Goal: Task Accomplishment & Management: Use online tool/utility

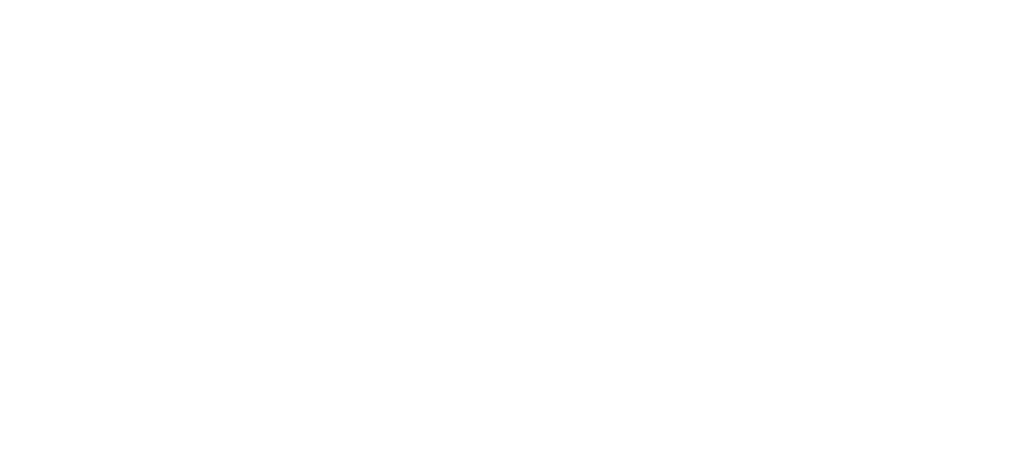
click at [0, 0] on html at bounding box center [0, 0] width 0 height 0
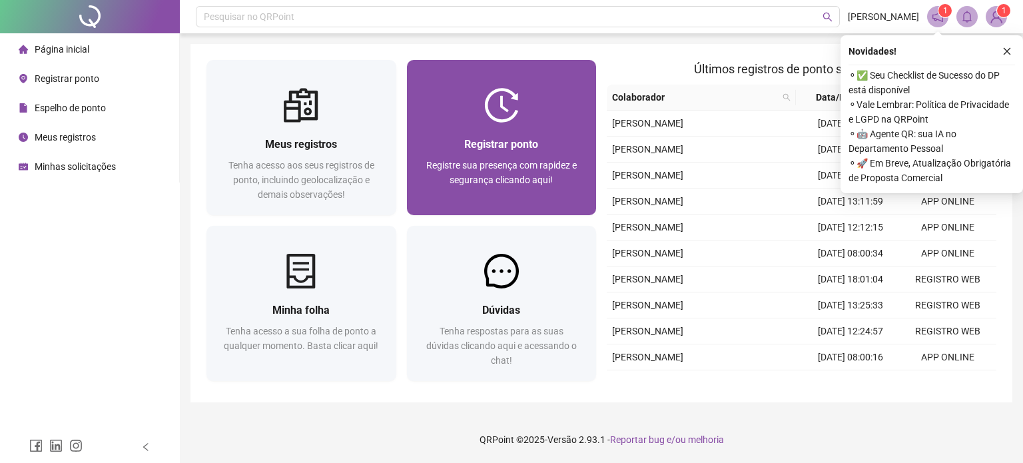
click at [502, 160] on span "Registre sua presença com rapidez e segurança clicando aqui!" at bounding box center [501, 172] width 151 height 25
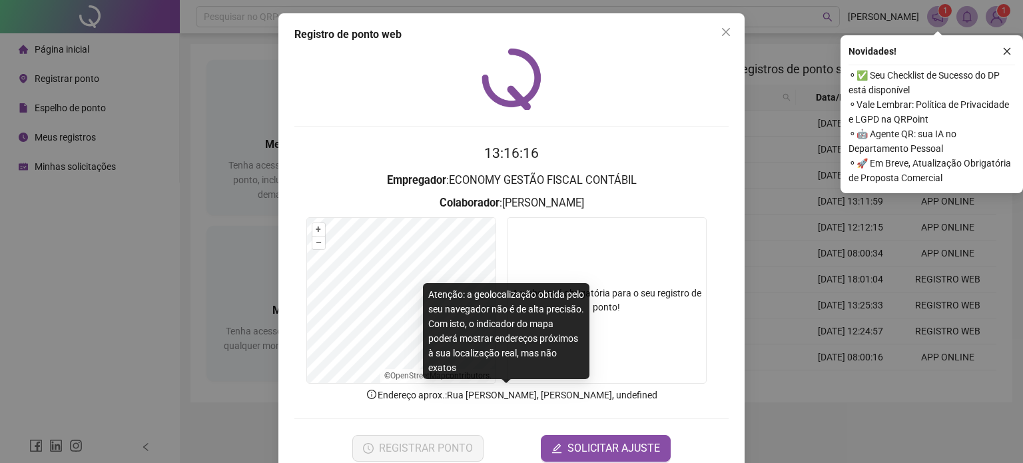
scroll to position [27, 0]
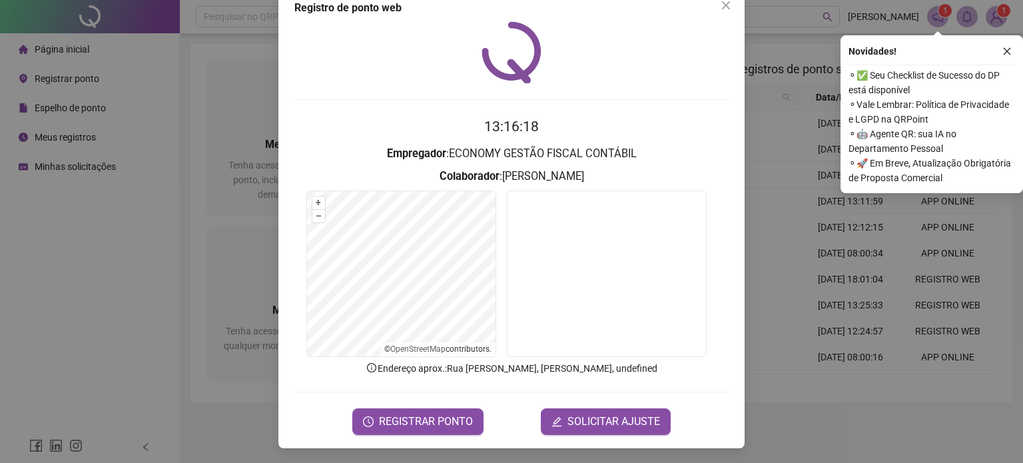
click at [459, 398] on form "13:16:18 Empregador : ECONOMY GESTÃO FISCAL CONTÁBIL Colaborador : MARJORYE DA …" at bounding box center [511, 275] width 434 height 318
click at [458, 418] on span "REGISTRAR PONTO" at bounding box center [426, 422] width 94 height 16
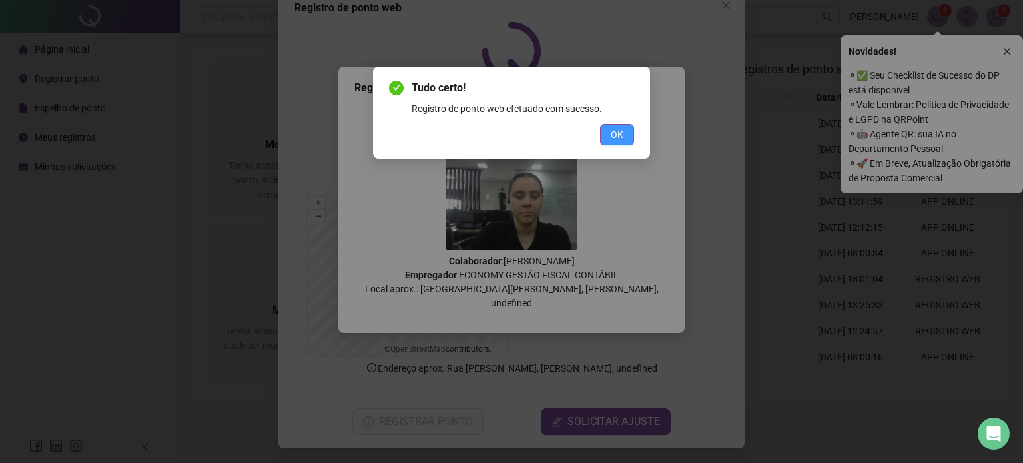
click at [623, 128] on span "OK" at bounding box center [617, 134] width 13 height 15
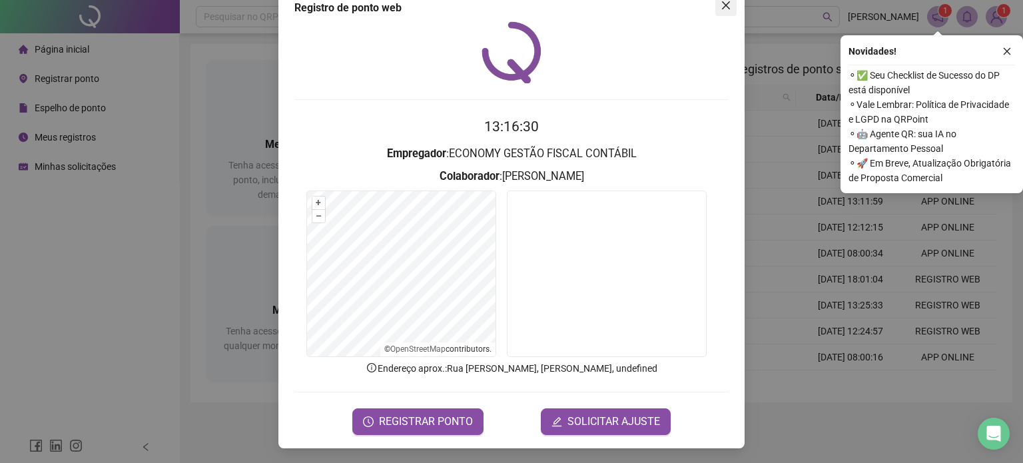
click at [724, 5] on icon "close" at bounding box center [726, 5] width 11 height 11
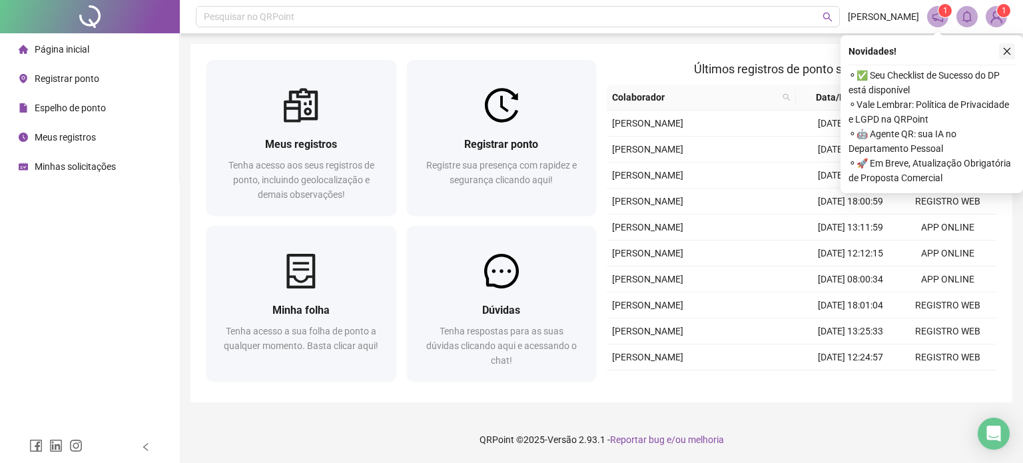
click at [1007, 55] on icon "close" at bounding box center [1007, 51] width 9 height 9
